Goal: Transaction & Acquisition: Purchase product/service

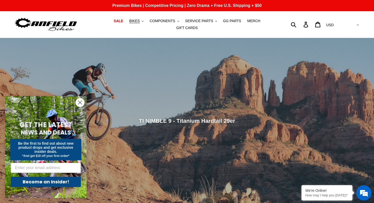
click at [81, 103] on icon "Close dialog" at bounding box center [80, 103] width 4 height 4
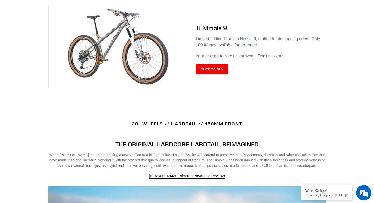
scroll to position [224, 0]
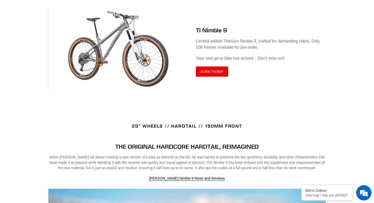
click at [207, 78] on div "Ti Nimble 9 Limited-edition Titanium Nimble 9, crafted for demanding riders. On…" at bounding box center [256, 52] width 139 height 68
click at [207, 73] on link "Click to Buy" at bounding box center [212, 71] width 32 height 10
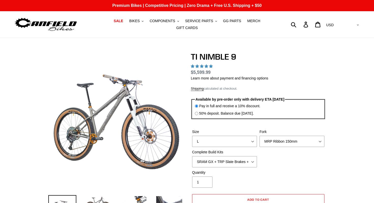
select select "highest-rating"
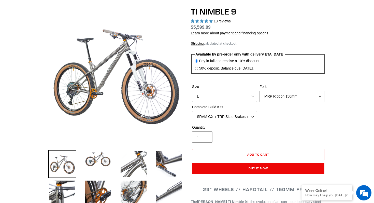
scroll to position [51, 0]
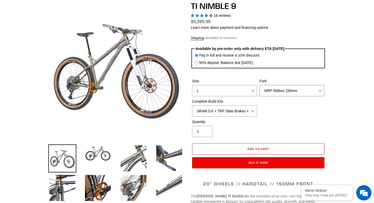
click at [278, 91] on select "MRP Ribbon 150mm RockShox Lyrik 150mm Fox Factory 36 150mm Cane Creek Helm 150m…" at bounding box center [292, 90] width 65 height 11
select select "Fork - None"
click at [260, 85] on select "MRP Ribbon 150mm RockShox Lyrik 150mm Fox Factory 36 150mm Cane Creek Helm 150m…" at bounding box center [292, 90] width 65 height 11
click at [234, 113] on select "SRAM GX + TRP Slate Brakes + Rotors + e13 LG-1 Wheels SHIMANO XT + SHIMANO brak…" at bounding box center [224, 110] width 65 height 11
select select "Complete Build Kit - None (Contact us for Custom Builds)"
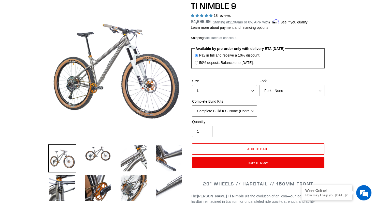
click at [192, 105] on select "SRAM GX + TRP Slate Brakes + Rotors + e13 LG-1 Wheels SHIMANO XT + SHIMANO brak…" at bounding box center [224, 110] width 65 height 11
click at [300, 115] on div "Size S M L XL / XXL (Specify at checkout) Fork MRP Ribbon 150mm RockShox Lyrik …" at bounding box center [258, 98] width 135 height 41
